Goal: Information Seeking & Learning: Understand process/instructions

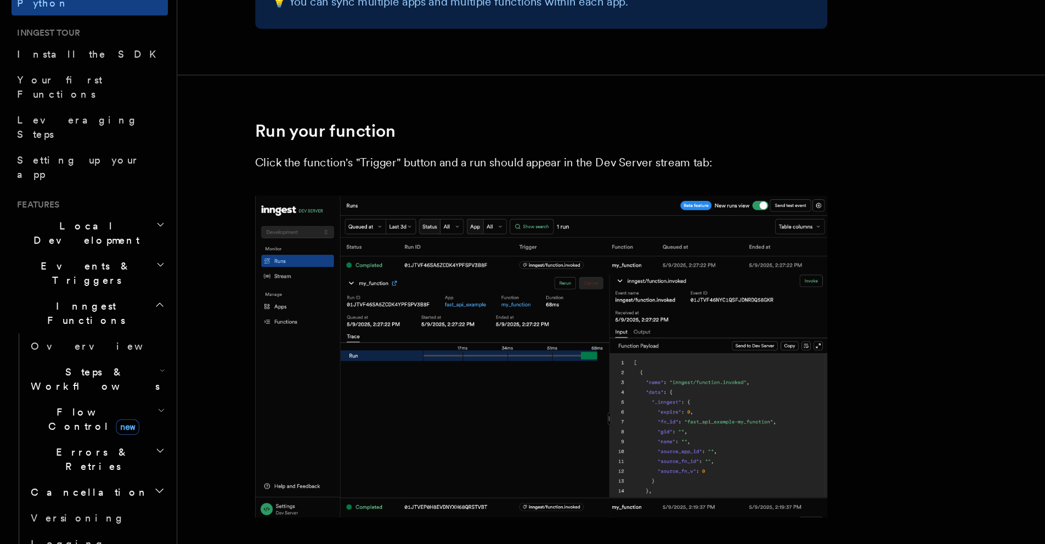
scroll to position [2231, 0]
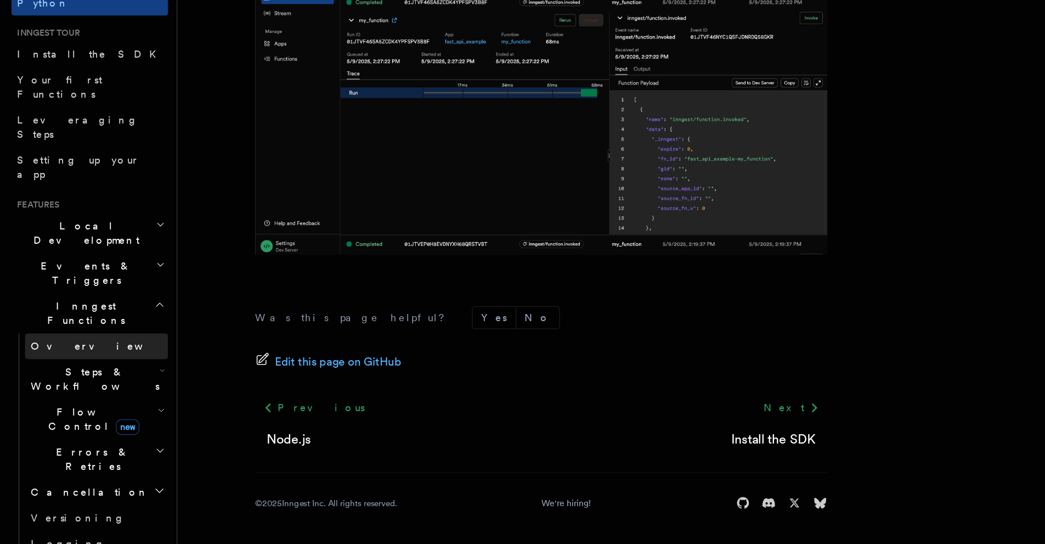
click at [99, 382] on link "Overview" at bounding box center [74, 392] width 110 height 20
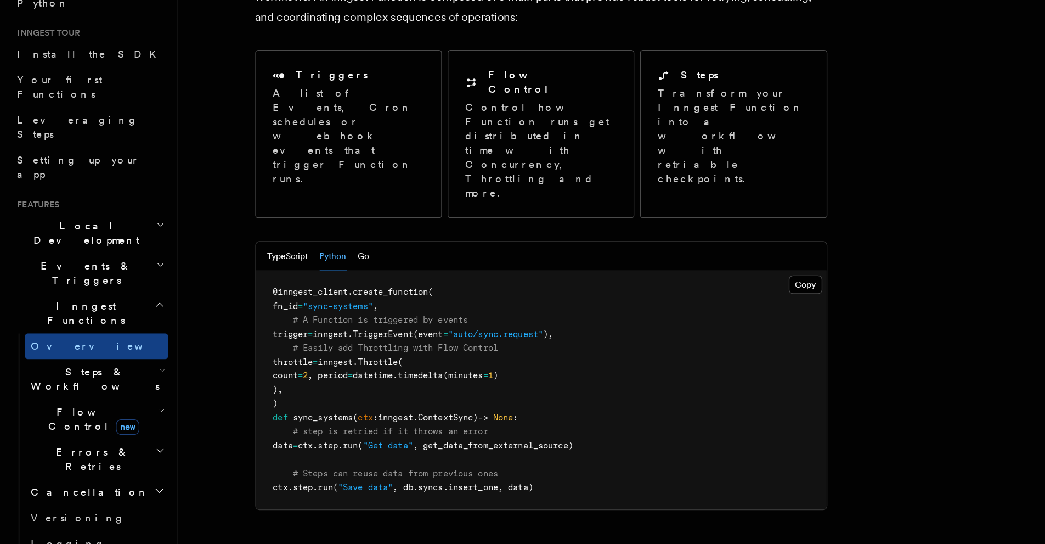
click at [109, 402] on h2 "Steps & Workflows" at bounding box center [74, 417] width 110 height 31
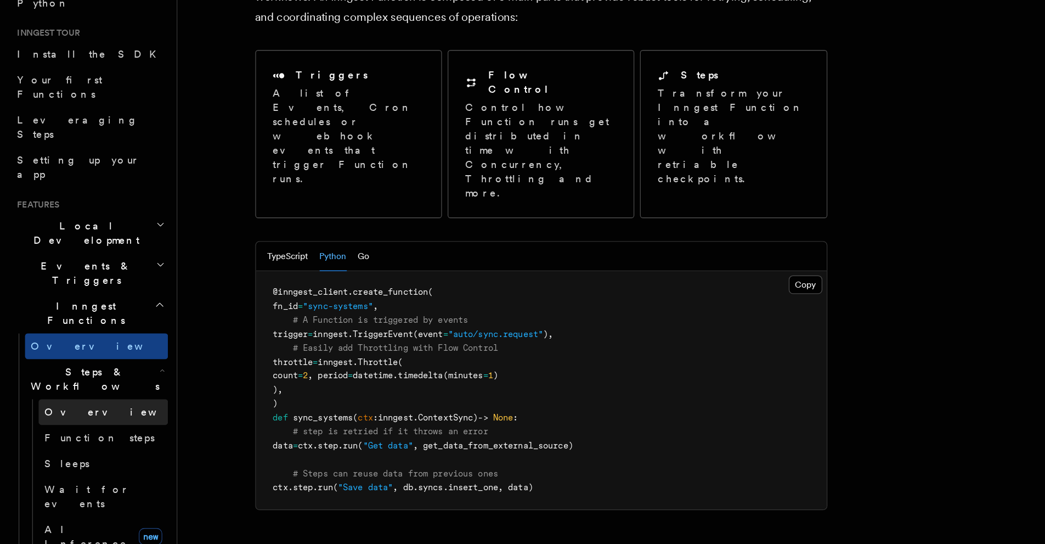
click at [77, 432] on link "Overview" at bounding box center [79, 442] width 99 height 20
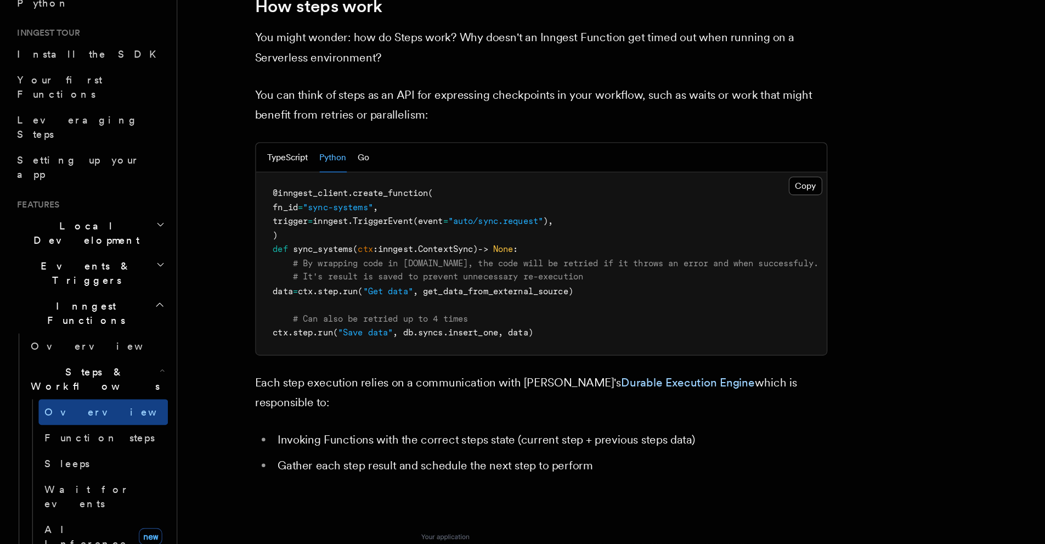
scroll to position [364, 0]
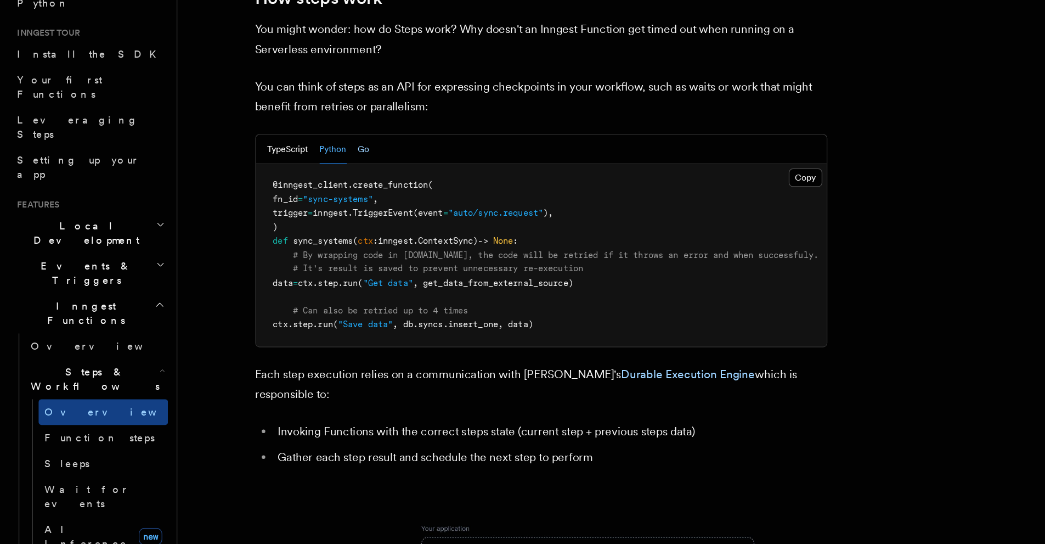
click at [283, 229] on button "Go" at bounding box center [279, 240] width 9 height 23
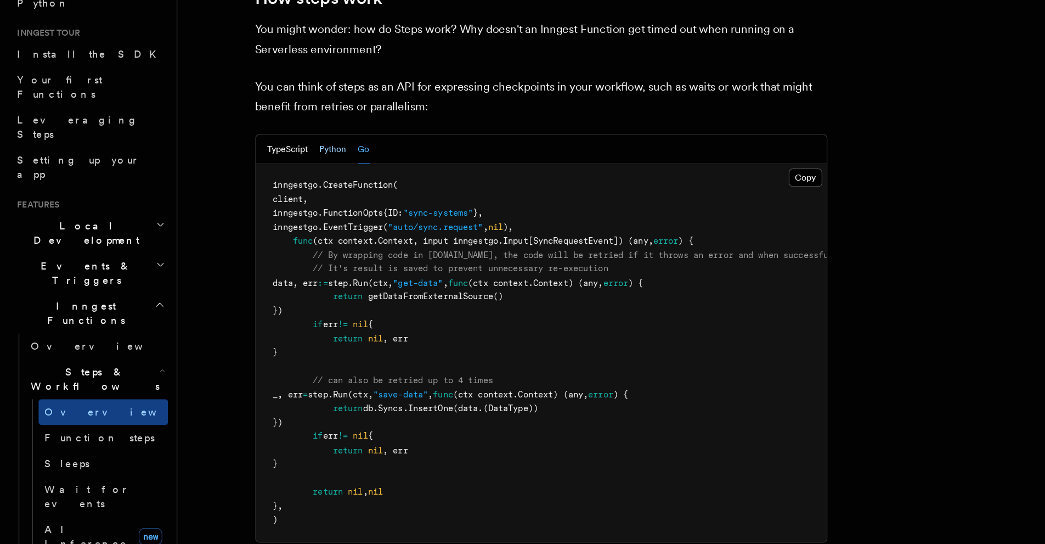
click at [258, 229] on button "Python" at bounding box center [255, 240] width 21 height 23
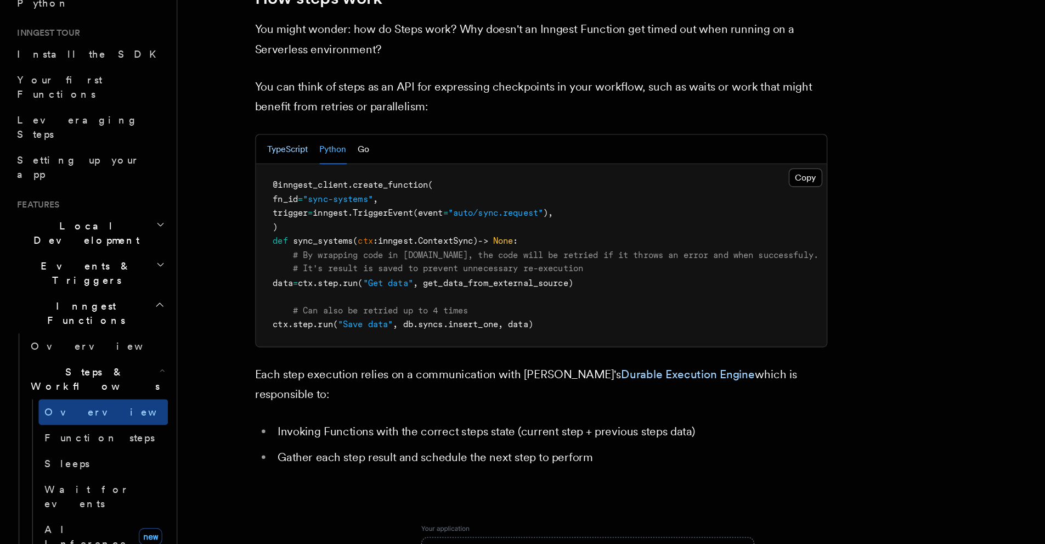
click at [228, 229] on button "TypeScript" at bounding box center [220, 240] width 31 height 23
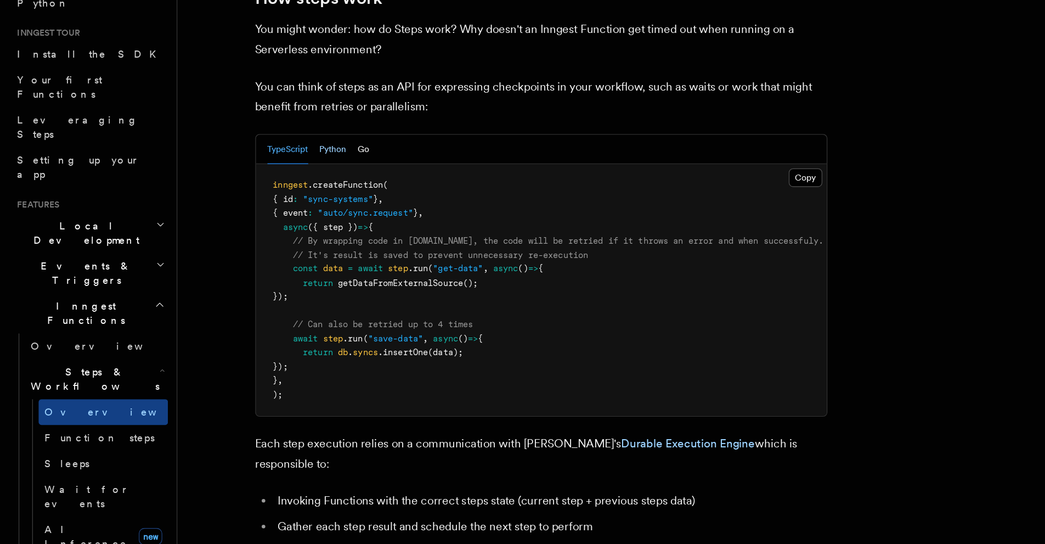
click at [250, 229] on button "Python" at bounding box center [255, 240] width 21 height 23
